Goal: Task Accomplishment & Management: Use online tool/utility

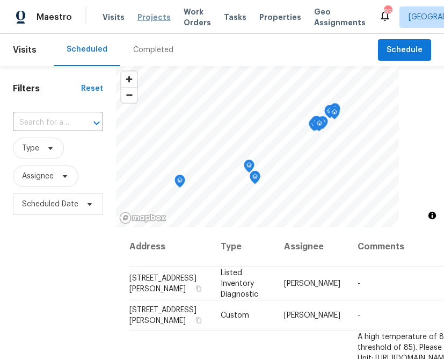
click at [148, 17] on span "Projects" at bounding box center [153, 17] width 33 height 11
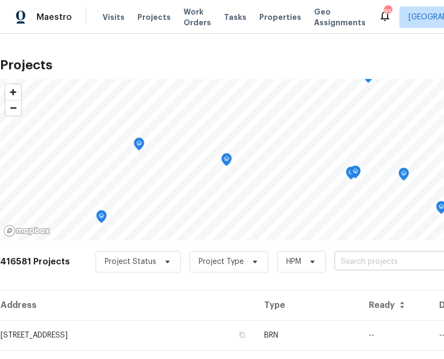
click at [352, 268] on input "text" at bounding box center [395, 261] width 123 height 17
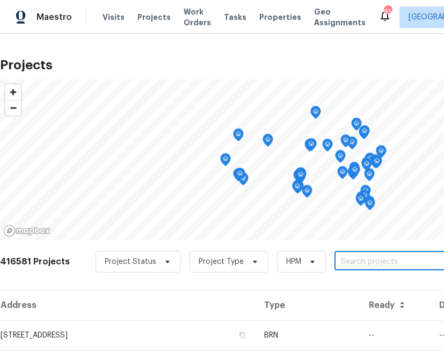
click at [340, 264] on input "text" at bounding box center [395, 261] width 123 height 17
type input "2642 w 4400 s"
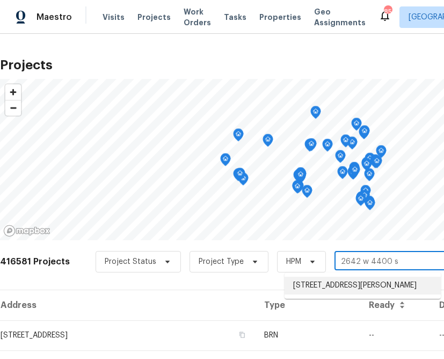
click at [314, 292] on li "[STREET_ADDRESS][PERSON_NAME]" at bounding box center [363, 285] width 156 height 18
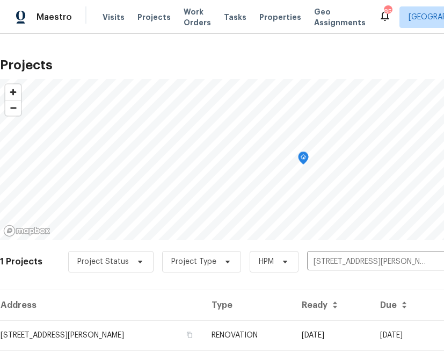
scroll to position [26, 0]
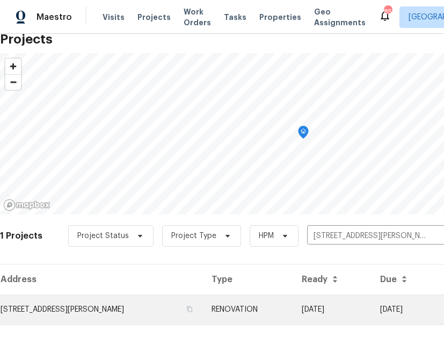
click at [100, 300] on td "[STREET_ADDRESS][PERSON_NAME]" at bounding box center [101, 309] width 203 height 30
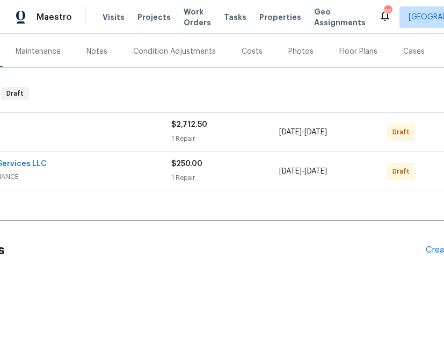
scroll to position [127, 163]
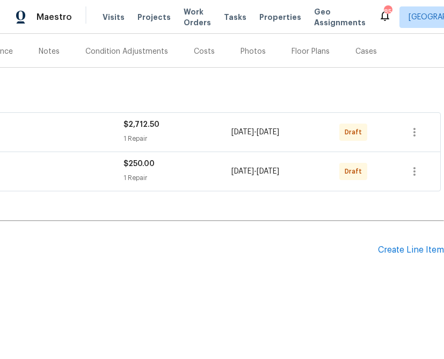
click at [420, 258] on div "Pending Line Items Create Line Item" at bounding box center [140, 250] width 607 height 50
click at [418, 245] on div "Create Line Item" at bounding box center [411, 250] width 66 height 10
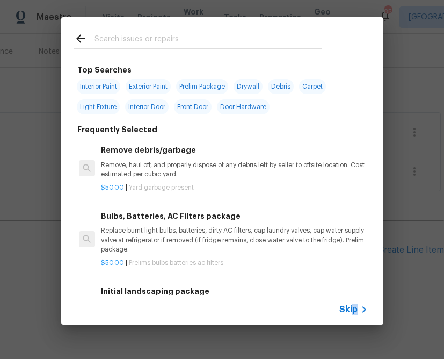
click at [354, 305] on span "Skip" at bounding box center [348, 309] width 18 height 11
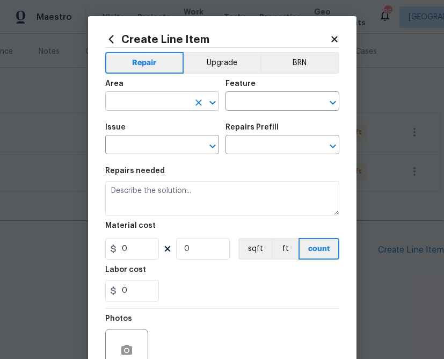
click at [191, 105] on button "Clear" at bounding box center [198, 102] width 15 height 15
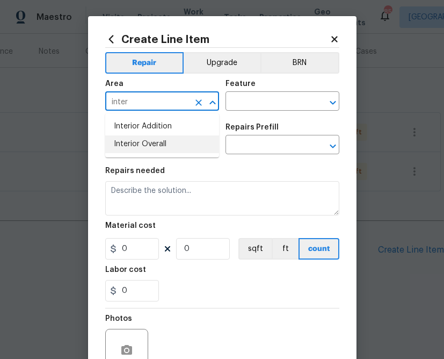
click at [171, 145] on li "Interior Overall" at bounding box center [162, 144] width 114 height 18
type input "Interior Overall"
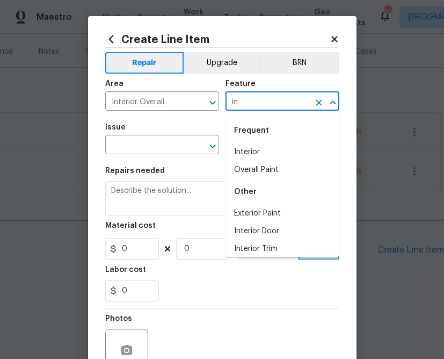
type input "i"
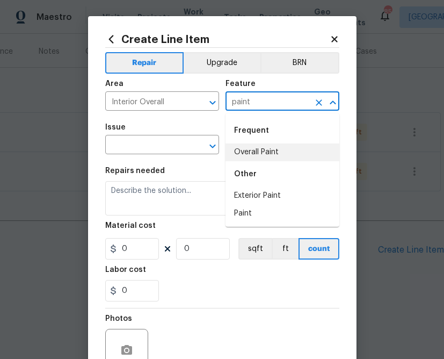
click at [239, 153] on li "Overall Paint" at bounding box center [282, 152] width 114 height 18
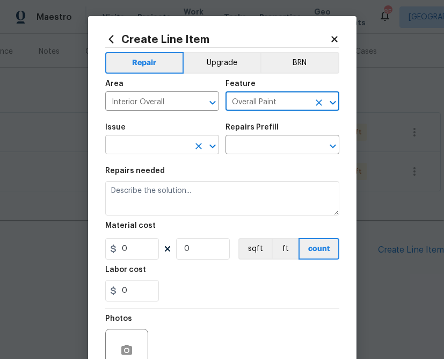
type input "Overall Paint"
click at [150, 142] on input "text" at bounding box center [147, 145] width 84 height 17
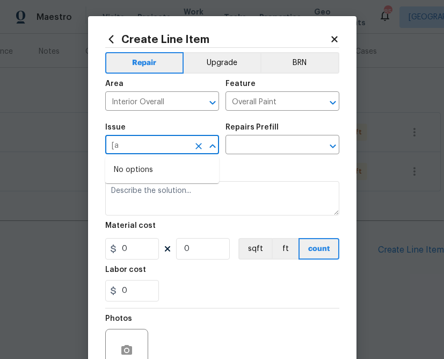
type input "["
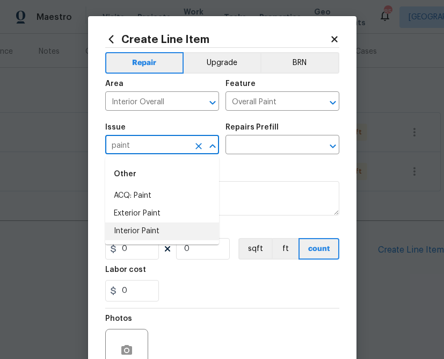
click at [159, 229] on li "Interior Paint" at bounding box center [162, 231] width 114 height 18
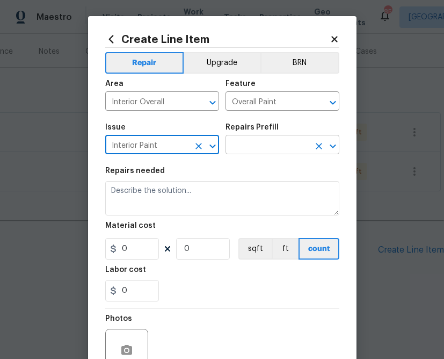
type input "Interior Paint"
click at [287, 141] on input "text" at bounding box center [267, 145] width 84 height 17
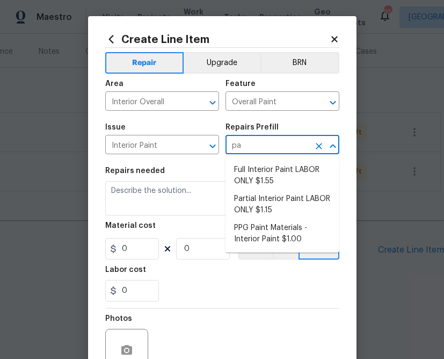
type input "p"
type input "ppg"
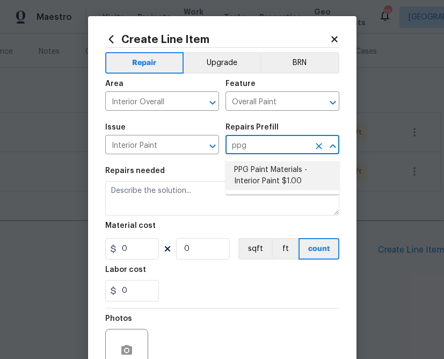
click at [272, 173] on li "PPG Paint Materials - Interior Paint $1.00" at bounding box center [282, 175] width 114 height 29
type input "PPG Paint Materials - Interior Paint $1.00"
type textarea "PPG Paint Materials ordered by Opendoor"
type input "1"
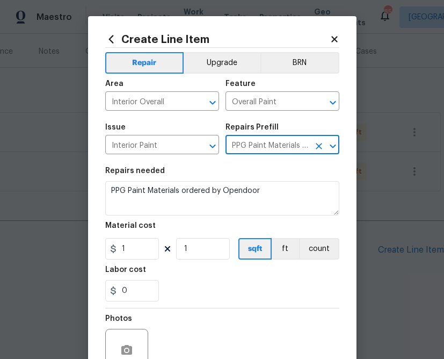
type input "PPG Paint Materials - Interior Paint $1.00"
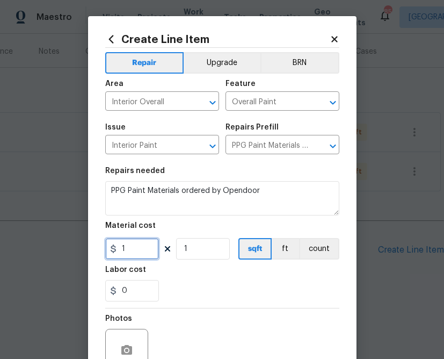
click at [148, 247] on input "1" at bounding box center [132, 248] width 54 height 21
paste input "427.17"
type input "427.17"
click at [210, 296] on div "0" at bounding box center [222, 290] width 234 height 21
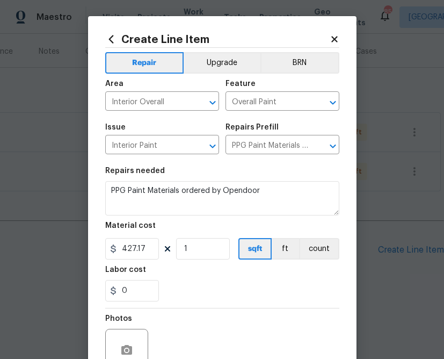
scroll to position [104, 0]
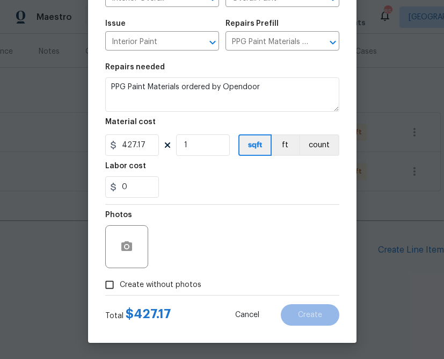
click at [176, 279] on span "Create without photos" at bounding box center [161, 284] width 82 height 11
click at [120, 279] on input "Create without photos" at bounding box center [109, 284] width 20 height 20
checkbox input "true"
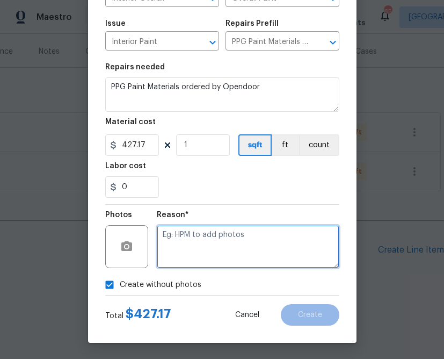
click at [247, 237] on textarea at bounding box center [248, 246] width 183 height 43
type textarea "n.a"
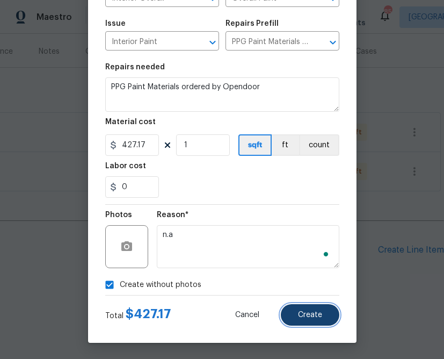
click at [332, 312] on button "Create" at bounding box center [310, 314] width 59 height 21
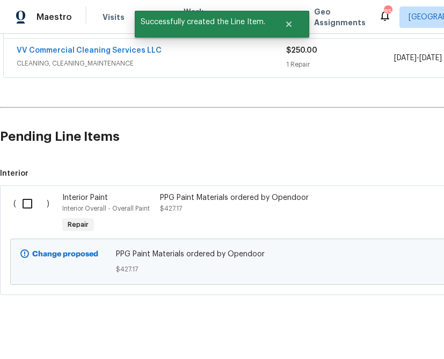
scroll to position [250, 0]
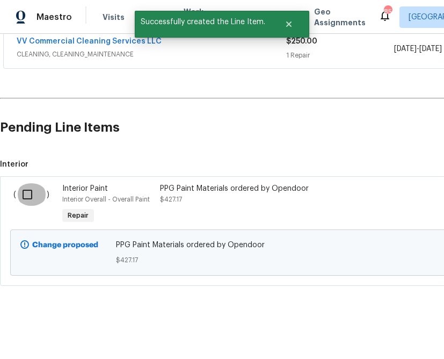
click at [24, 202] on input "checkbox" at bounding box center [31, 194] width 31 height 23
checkbox input "true"
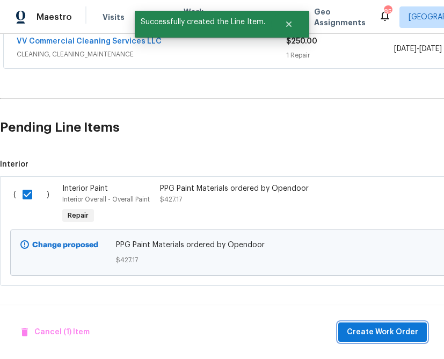
click at [370, 333] on span "Create Work Order" at bounding box center [382, 331] width 71 height 13
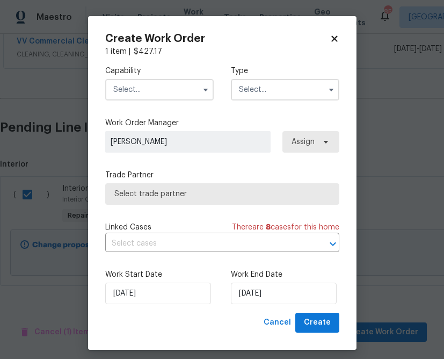
click at [174, 81] on input "text" at bounding box center [159, 89] width 108 height 21
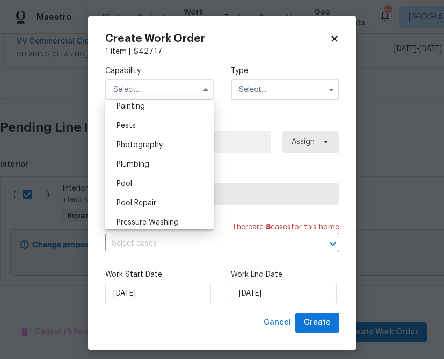
scroll to position [895, 0]
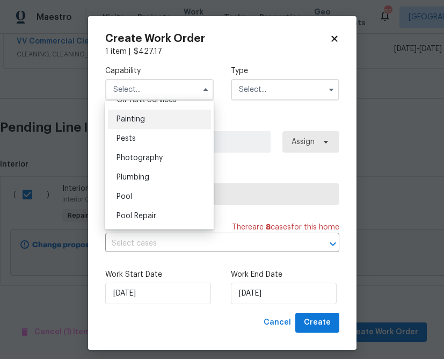
click at [171, 120] on div "Painting" at bounding box center [159, 119] width 103 height 19
type input "Painting"
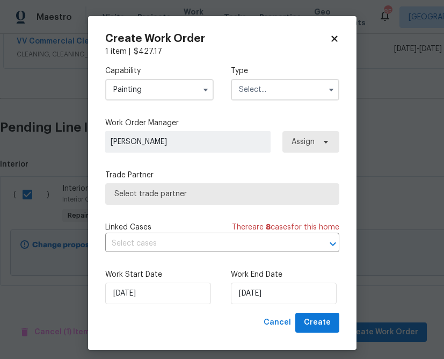
click at [278, 88] on input "text" at bounding box center [285, 89] width 108 height 21
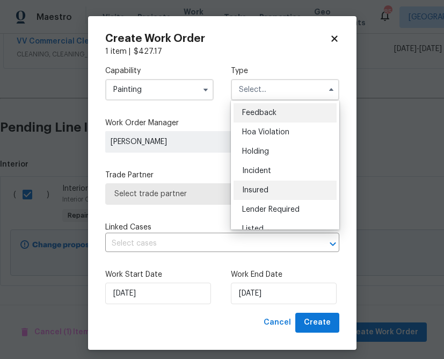
scroll to position [244, 0]
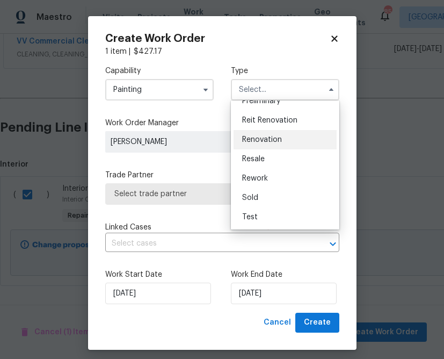
click at [282, 142] on div "Renovation" at bounding box center [285, 139] width 103 height 19
type input "Renovation"
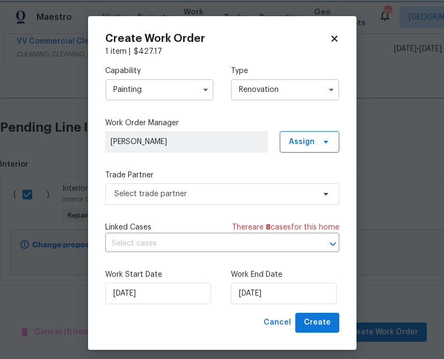
scroll to position [0, 0]
click at [317, 144] on span "Assign" at bounding box center [310, 141] width 60 height 21
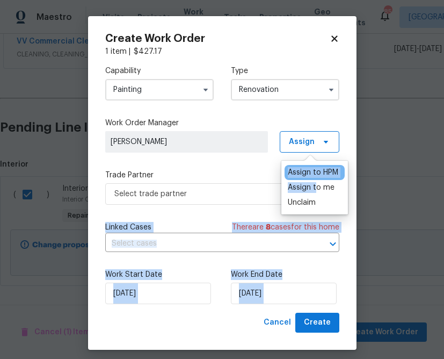
drag, startPoint x: 315, startPoint y: 188, endPoint x: 242, endPoint y: 190, distance: 72.5
click at [242, 190] on body "Maestro Visits Projects Work Orders Tasks Properties Geo Assignments 850 [GEOGR…" at bounding box center [222, 179] width 444 height 359
click at [242, 190] on span "Select trade partner" at bounding box center [214, 193] width 200 height 11
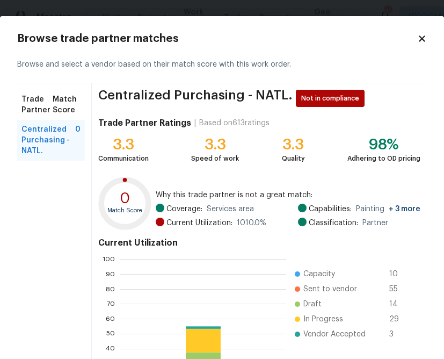
scroll to position [113, 0]
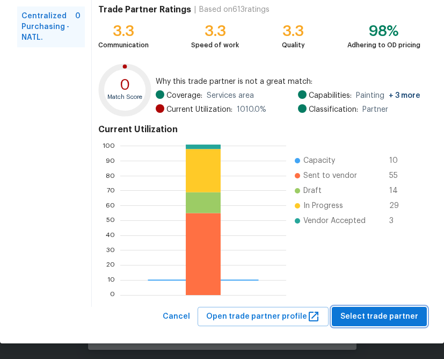
click at [399, 316] on span "Select trade partner" at bounding box center [379, 316] width 78 height 13
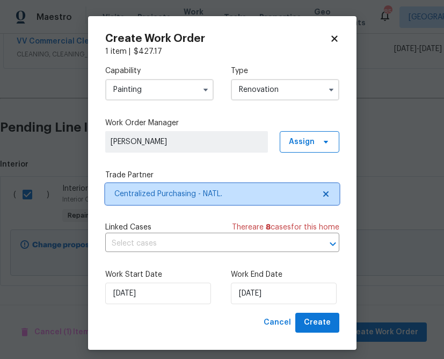
scroll to position [0, 0]
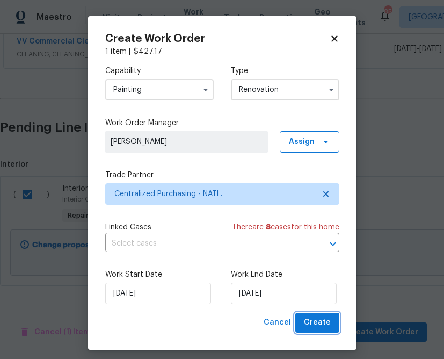
click at [308, 321] on span "Create" at bounding box center [317, 322] width 27 height 13
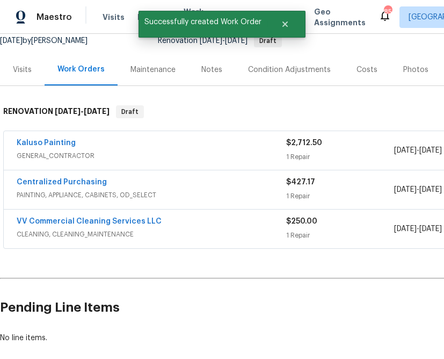
scroll to position [108, 0]
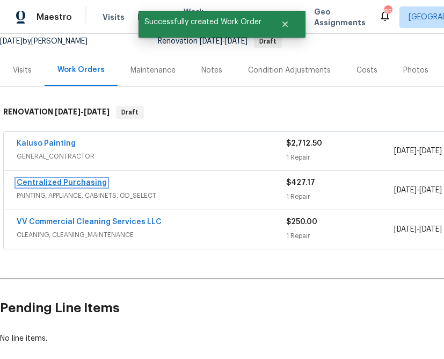
click at [83, 185] on link "Centralized Purchasing" at bounding box center [62, 183] width 90 height 8
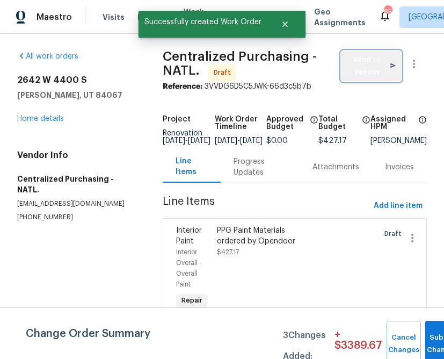
click at [349, 79] on button "Send to Vendor" at bounding box center [371, 66] width 60 height 30
